Goal: Information Seeking & Learning: Find specific fact

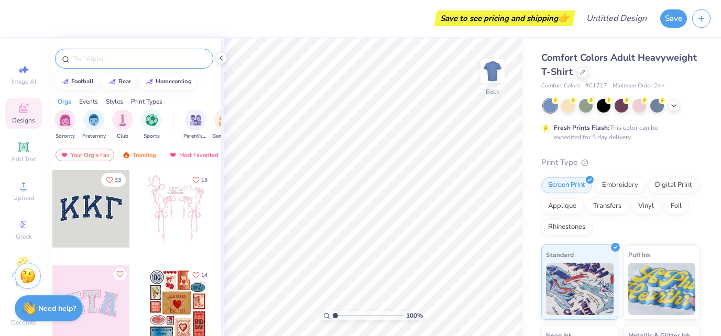
click at [115, 62] on input "text" at bounding box center [139, 58] width 134 height 10
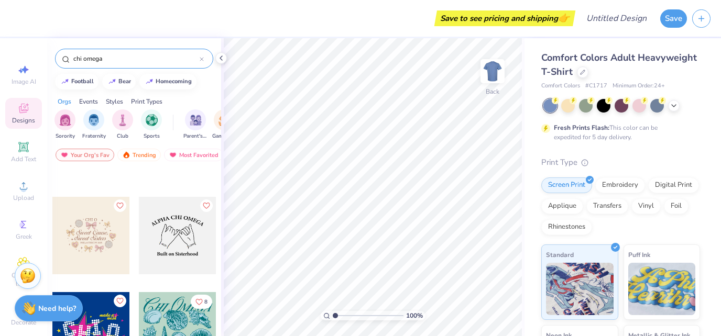
scroll to position [519, 0]
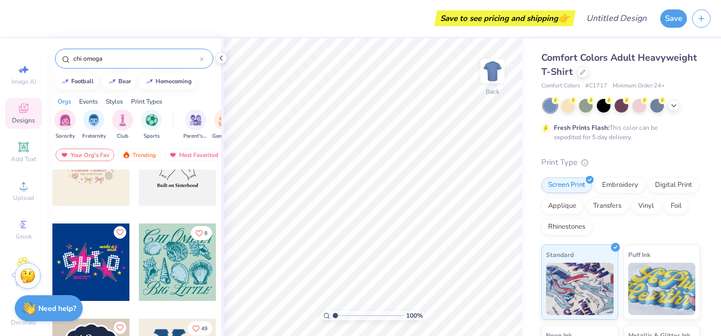
click at [125, 57] on input "chi omega" at bounding box center [135, 58] width 127 height 10
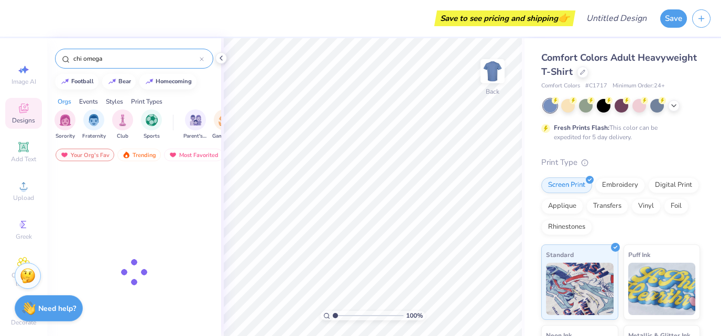
click at [125, 57] on input "chi omega" at bounding box center [135, 58] width 127 height 10
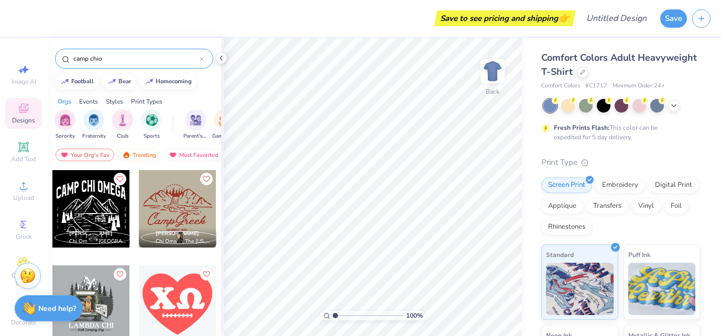
type input "camp chio"
click at [164, 208] on div at bounding box center [178, 209] width 78 height 78
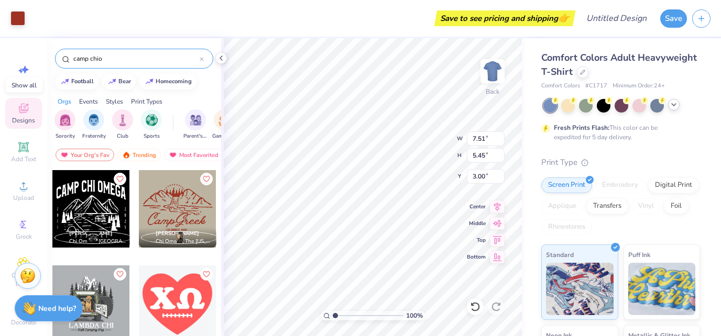
click at [672, 107] on icon at bounding box center [674, 105] width 8 height 8
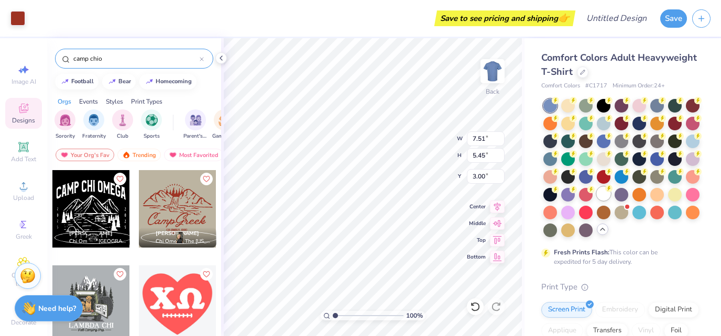
click at [603, 194] on div at bounding box center [604, 194] width 14 height 14
